Goal: Navigation & Orientation: Find specific page/section

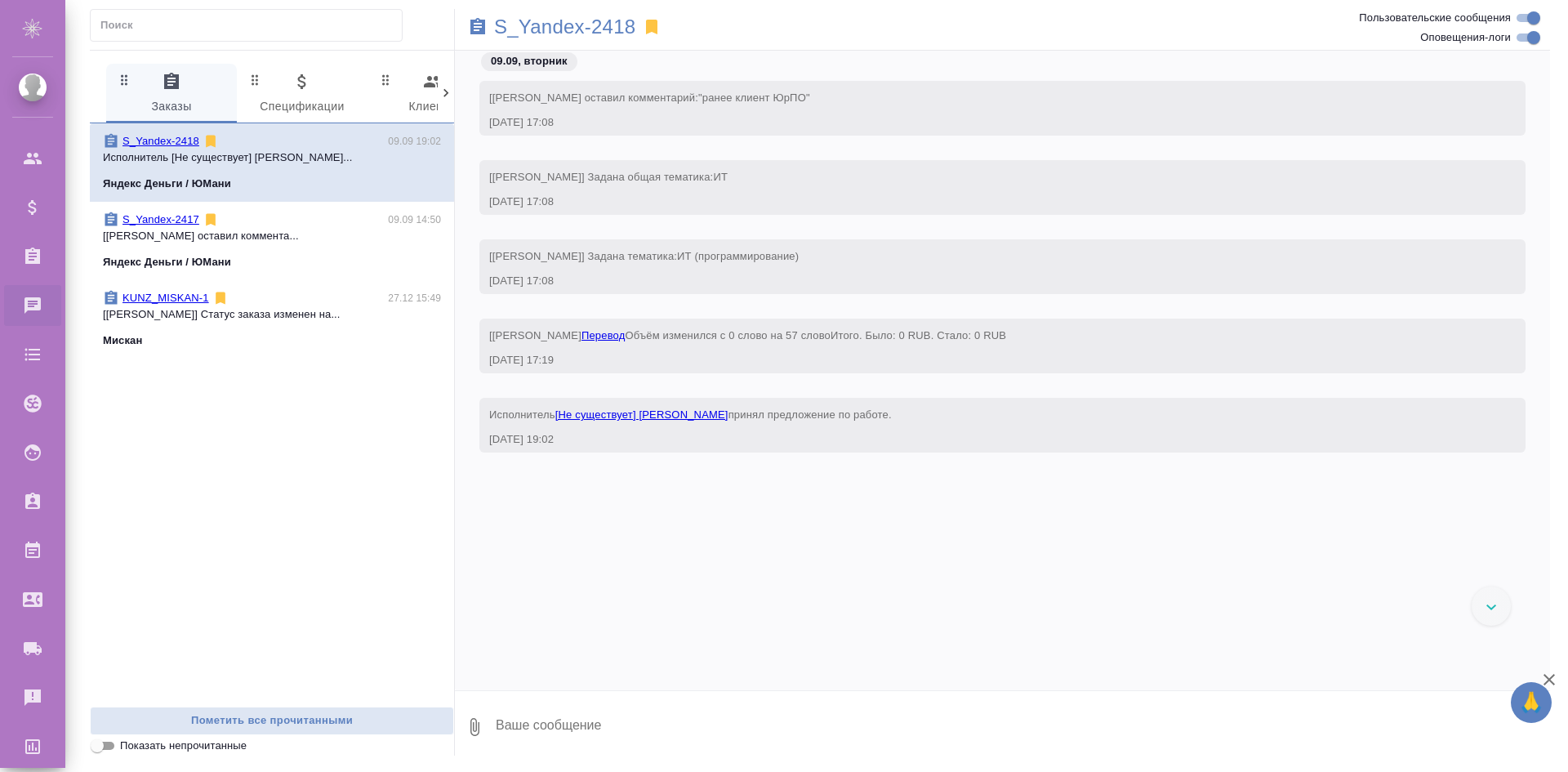
click at [659, 21] on icon at bounding box center [652, 27] width 20 height 20
